Goal: Check status: Check status

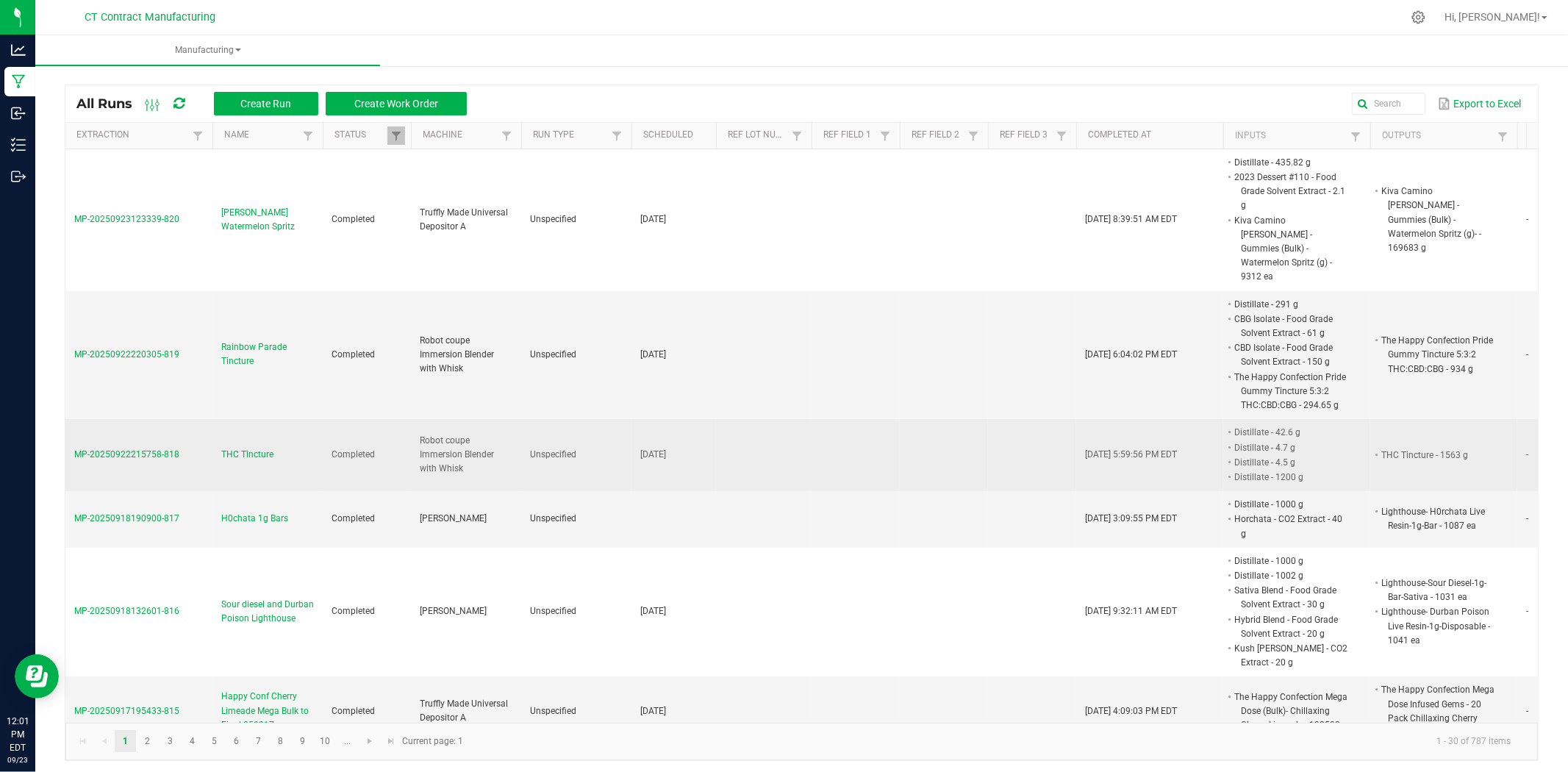
click at [152, 449] on td "MP-20250922215758-818" at bounding box center [139, 455] width 147 height 72
click at [246, 448] on span "THC Tincture" at bounding box center [247, 454] width 52 height 14
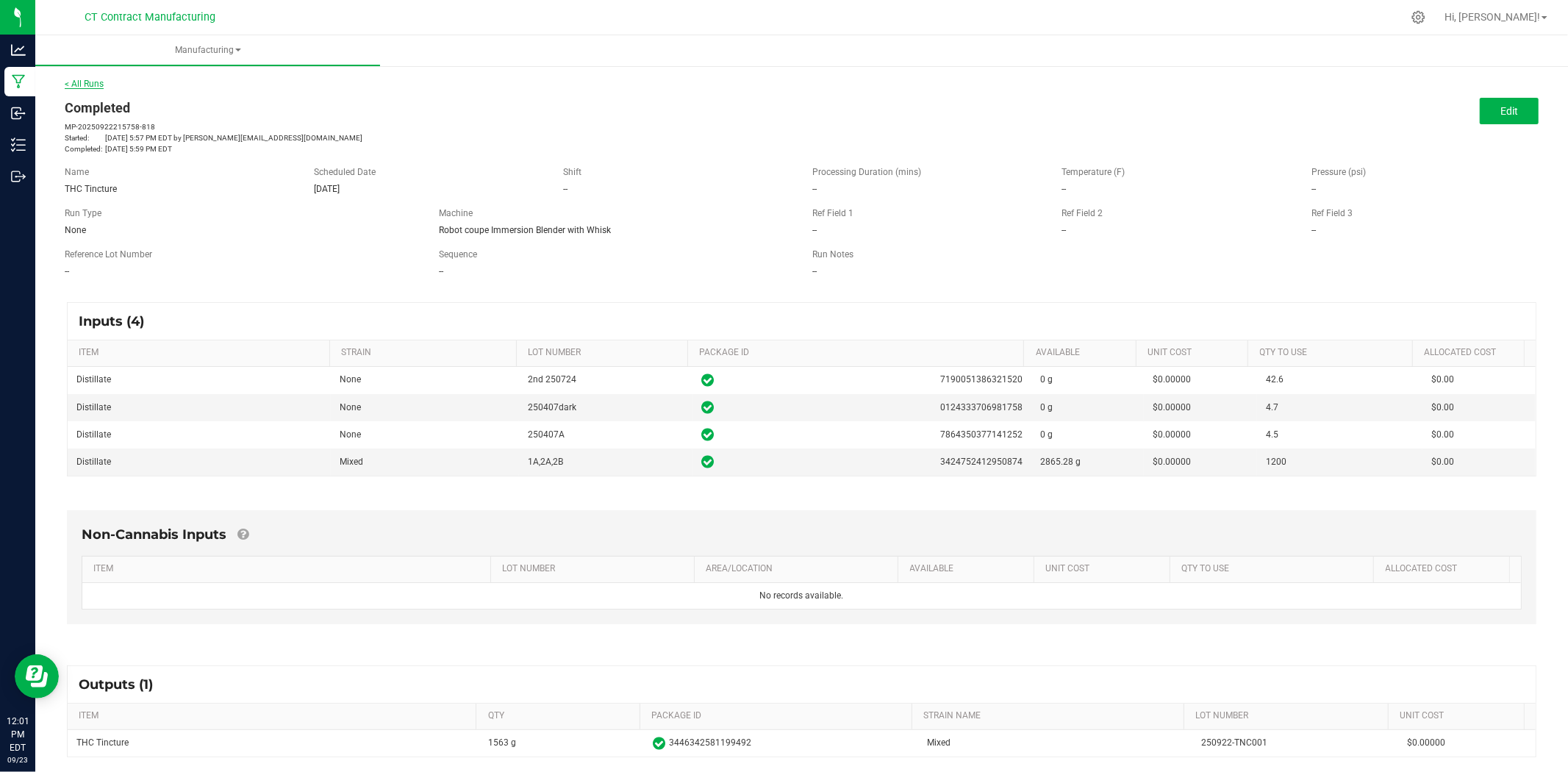
click at [83, 79] on link "< All Runs" at bounding box center [84, 83] width 39 height 10
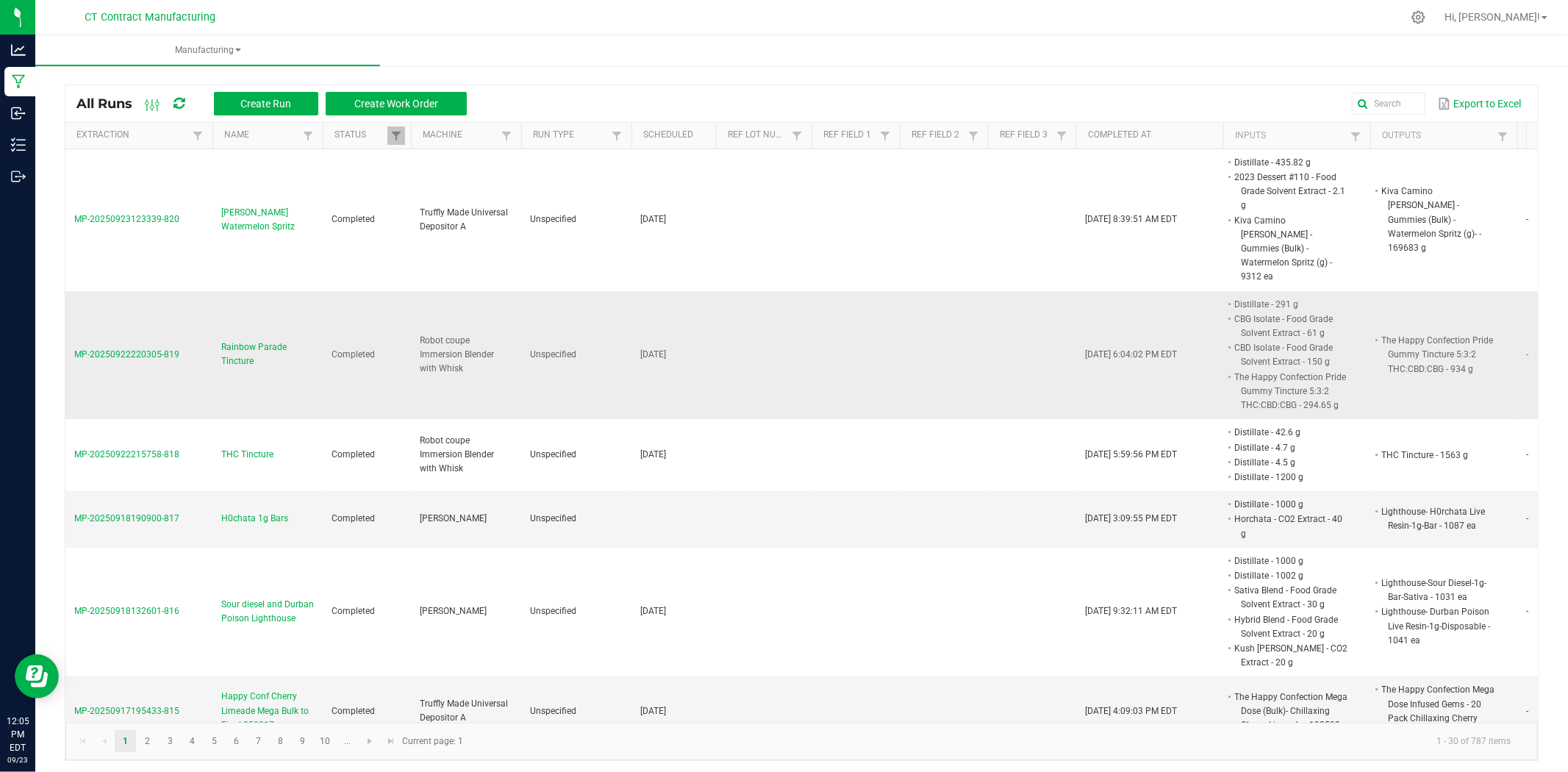
click at [276, 340] on span "Rainbow Parade Tincture" at bounding box center [267, 354] width 92 height 28
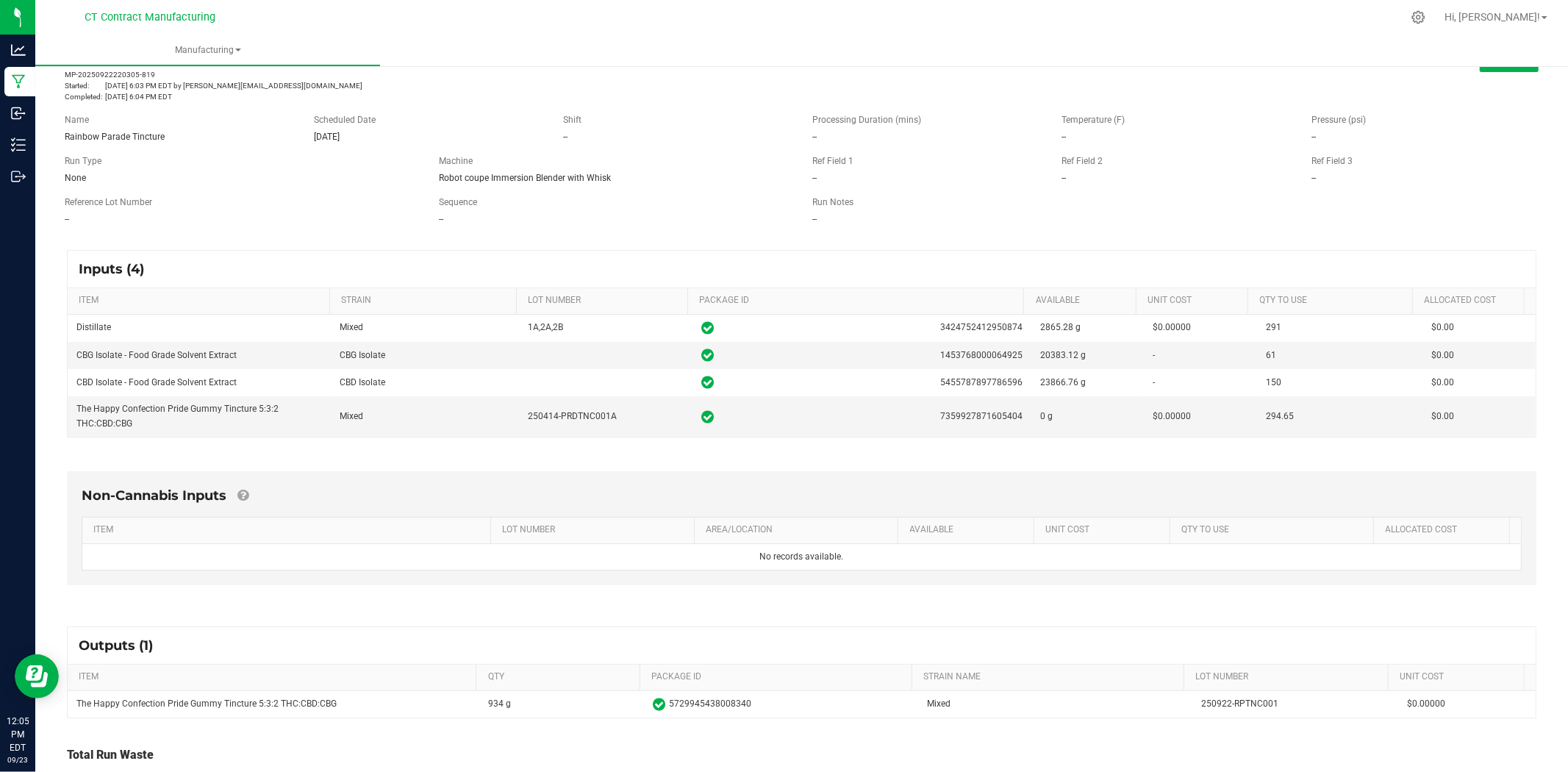
scroll to position [136, 0]
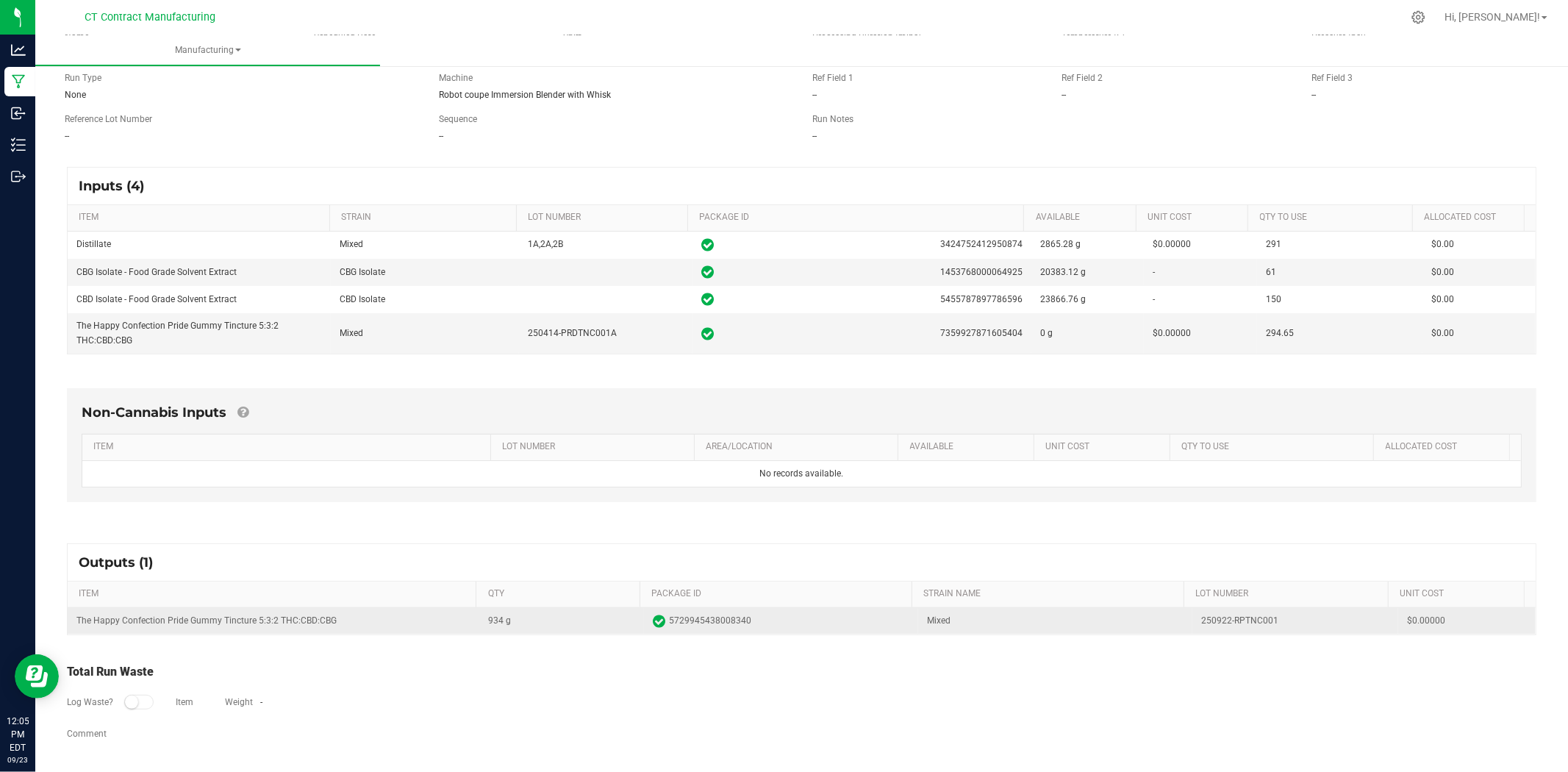
click at [1227, 620] on td "250922-RPTNC001" at bounding box center [1295, 620] width 205 height 26
click at [212, 615] on td "The Happy Confection Pride Gummy Tincture 5:3:2 THC:CBD:CBG" at bounding box center [273, 620] width 412 height 26
click at [212, 616] on td "The Happy Confection Pride Gummy Tincture 5:3:2 THC:CBD:CBG" at bounding box center [273, 620] width 412 height 26
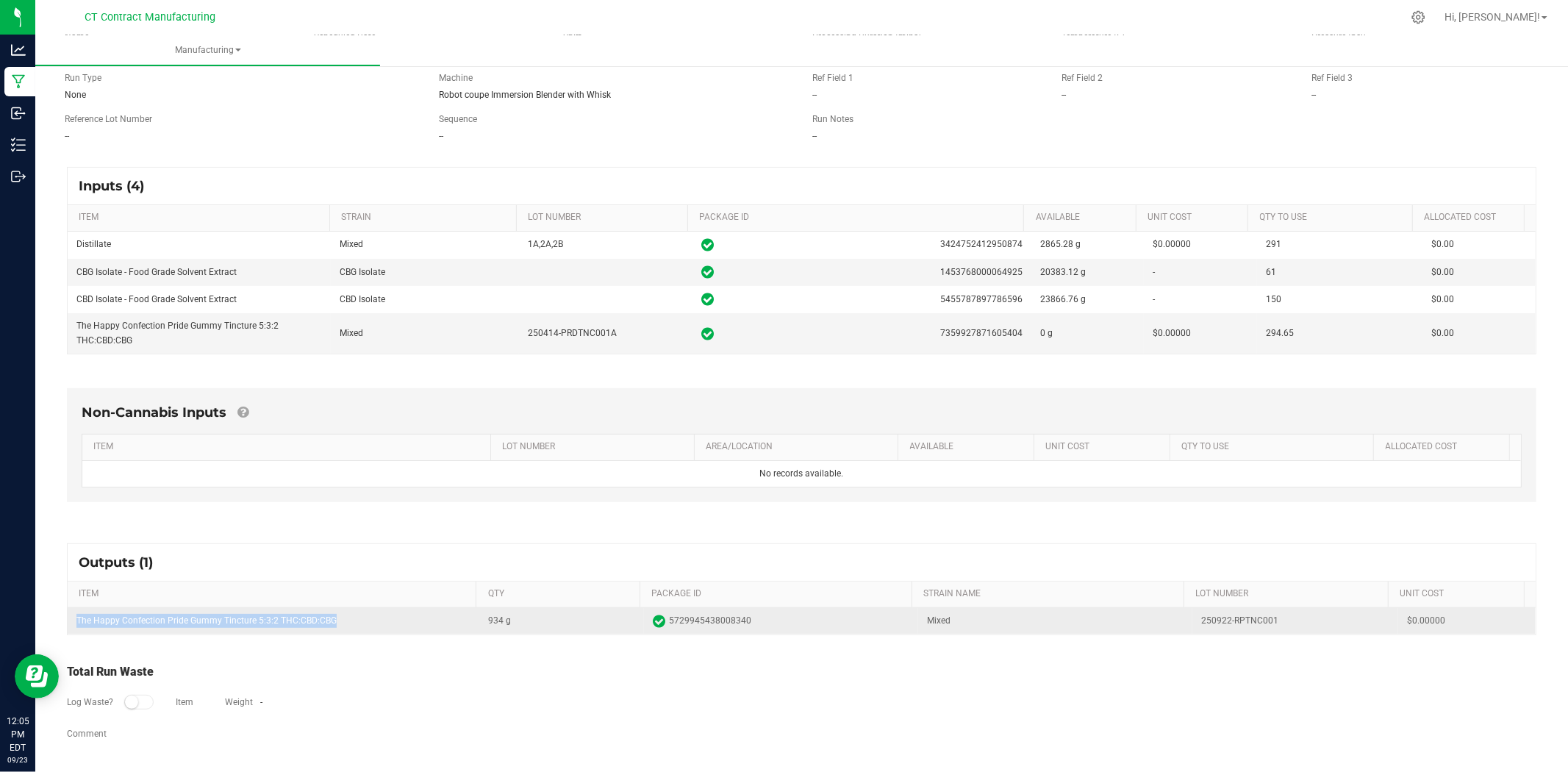
click at [212, 616] on td "The Happy Confection Pride Gummy Tincture 5:3:2 THC:CBD:CBG" at bounding box center [273, 620] width 412 height 26
copy td "The Happy Confection Pride Gummy Tincture 5:3:2 THC:CBD:CBG"
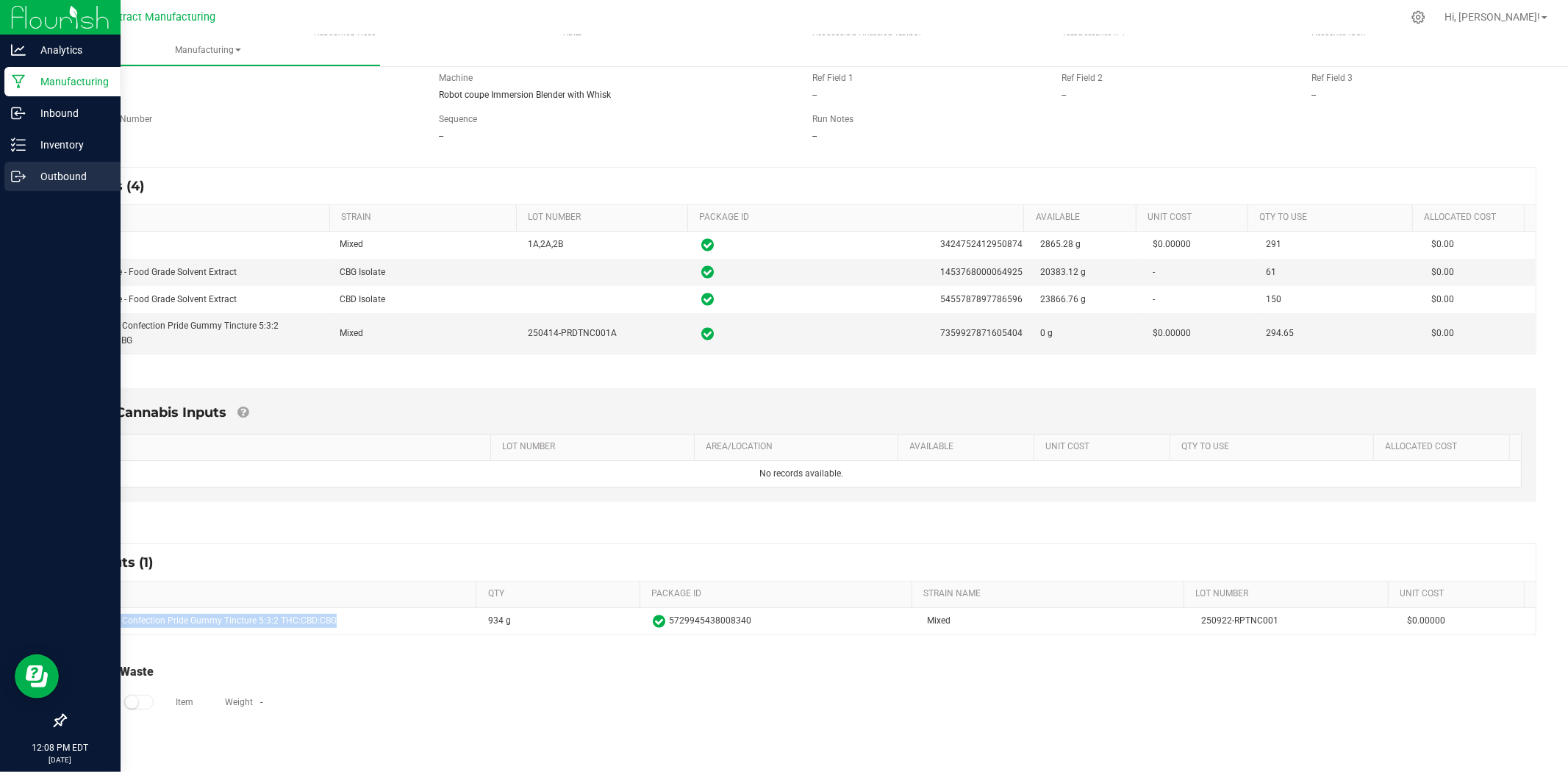
click at [22, 173] on icon at bounding box center [18, 177] width 14 height 14
